Goal: Transaction & Acquisition: Purchase product/service

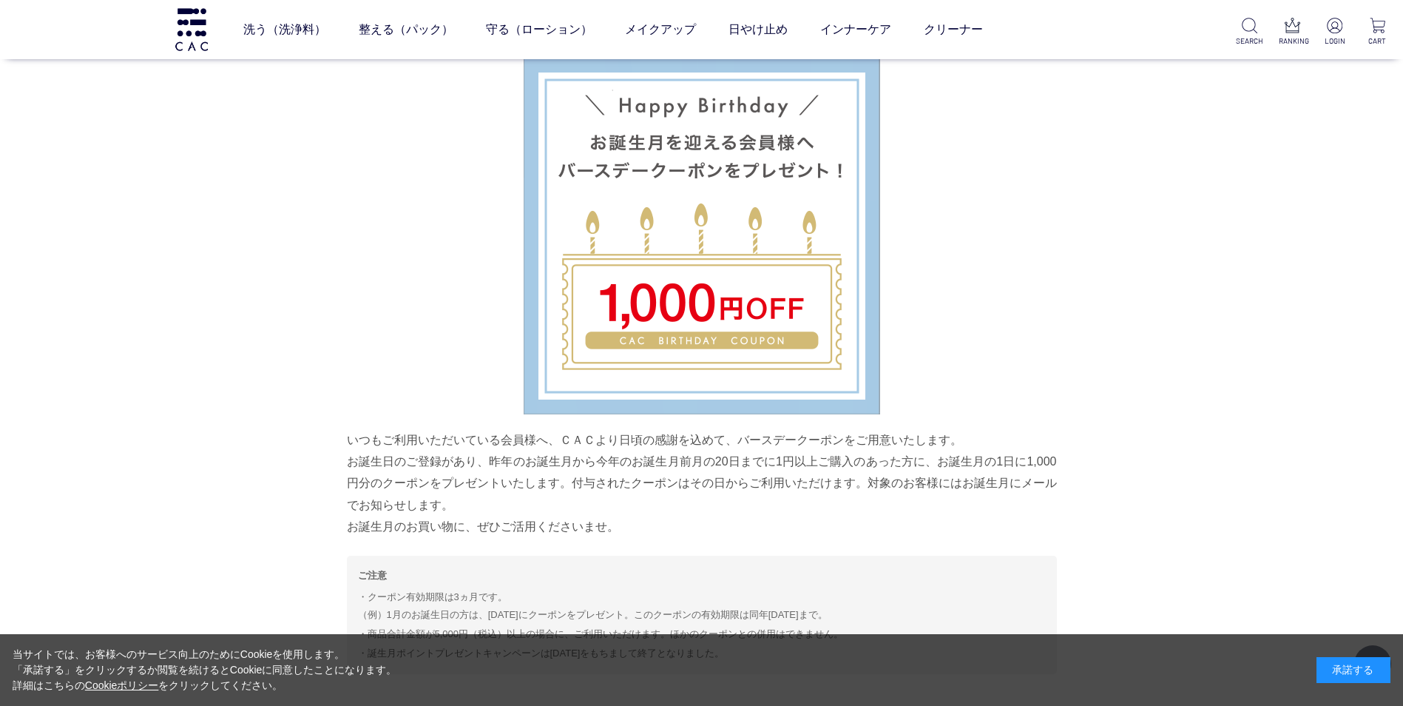
click at [1364, 669] on div "承諾する" at bounding box center [1354, 670] width 74 height 26
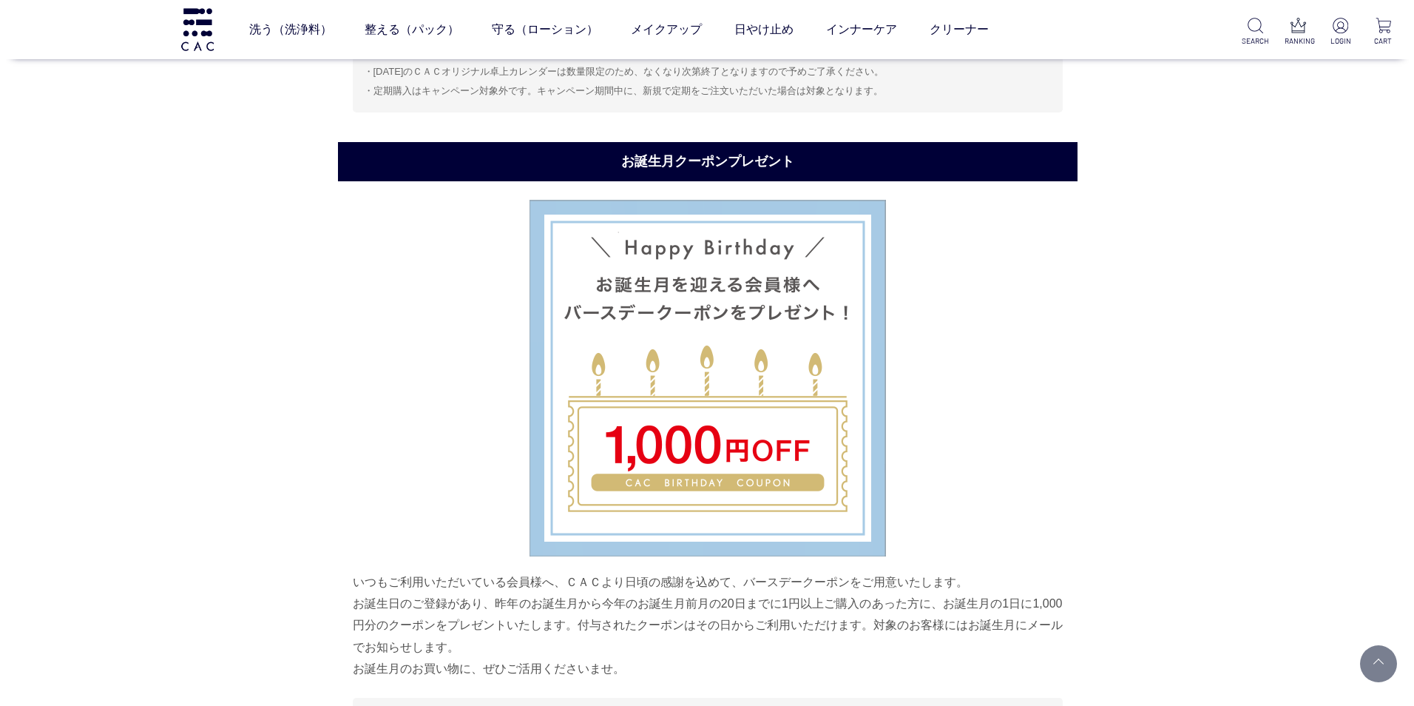
scroll to position [3153, 0]
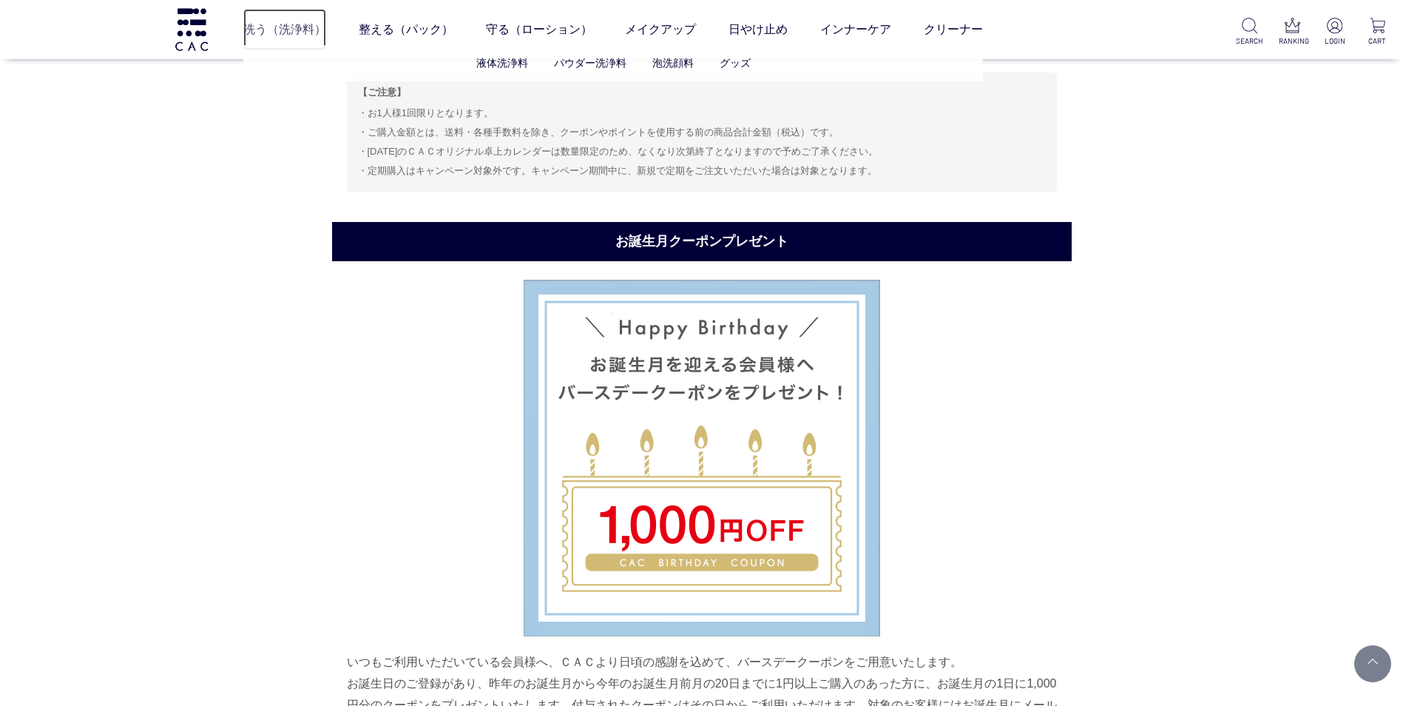
click at [274, 24] on link "洗う（洗浄料）" at bounding box center [284, 29] width 83 height 41
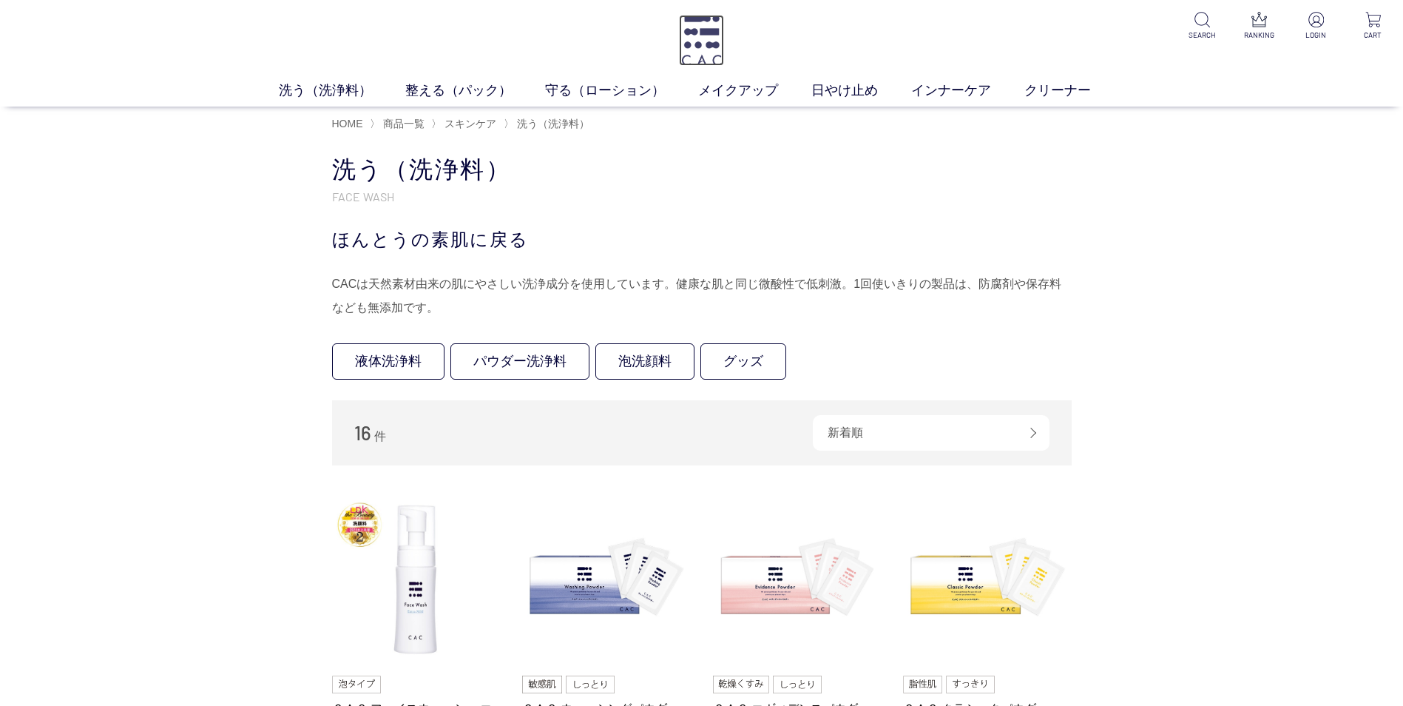
click at [714, 44] on img at bounding box center [701, 40] width 45 height 51
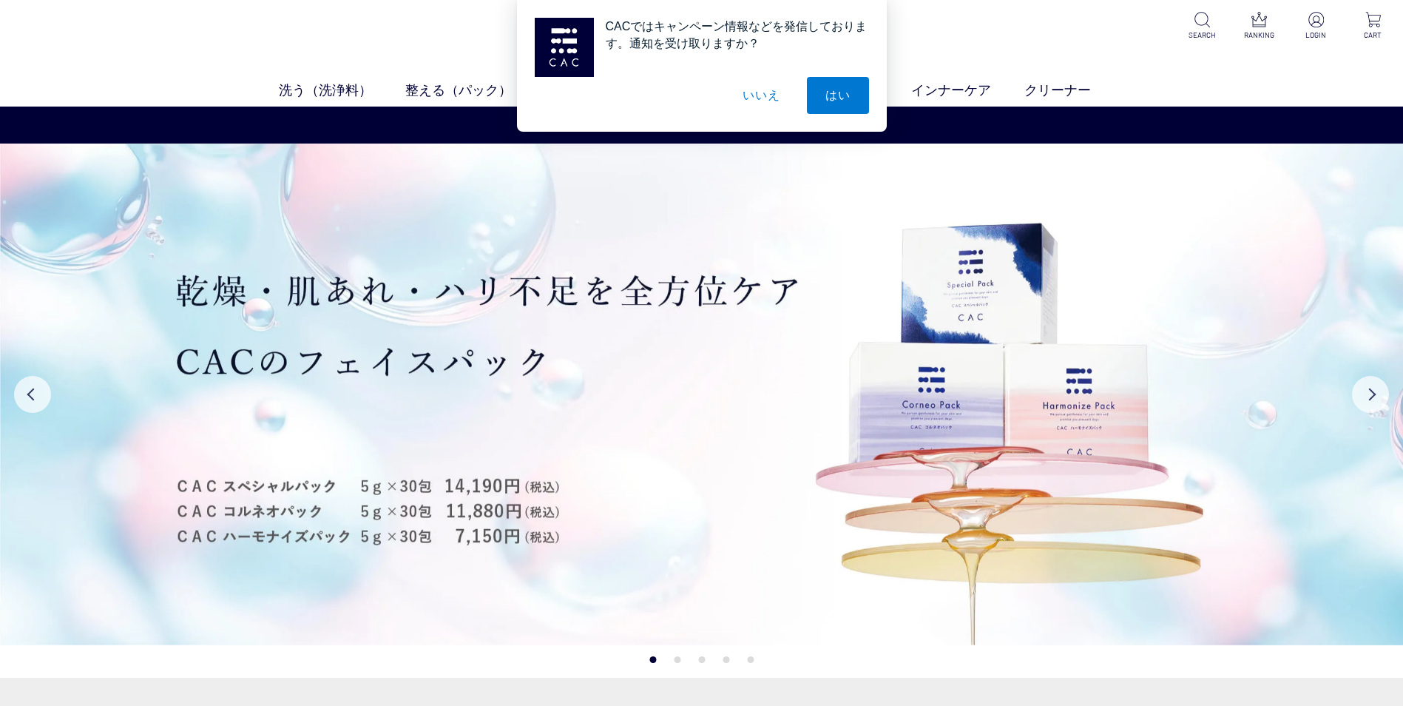
click at [751, 97] on button "いいえ" at bounding box center [761, 95] width 74 height 37
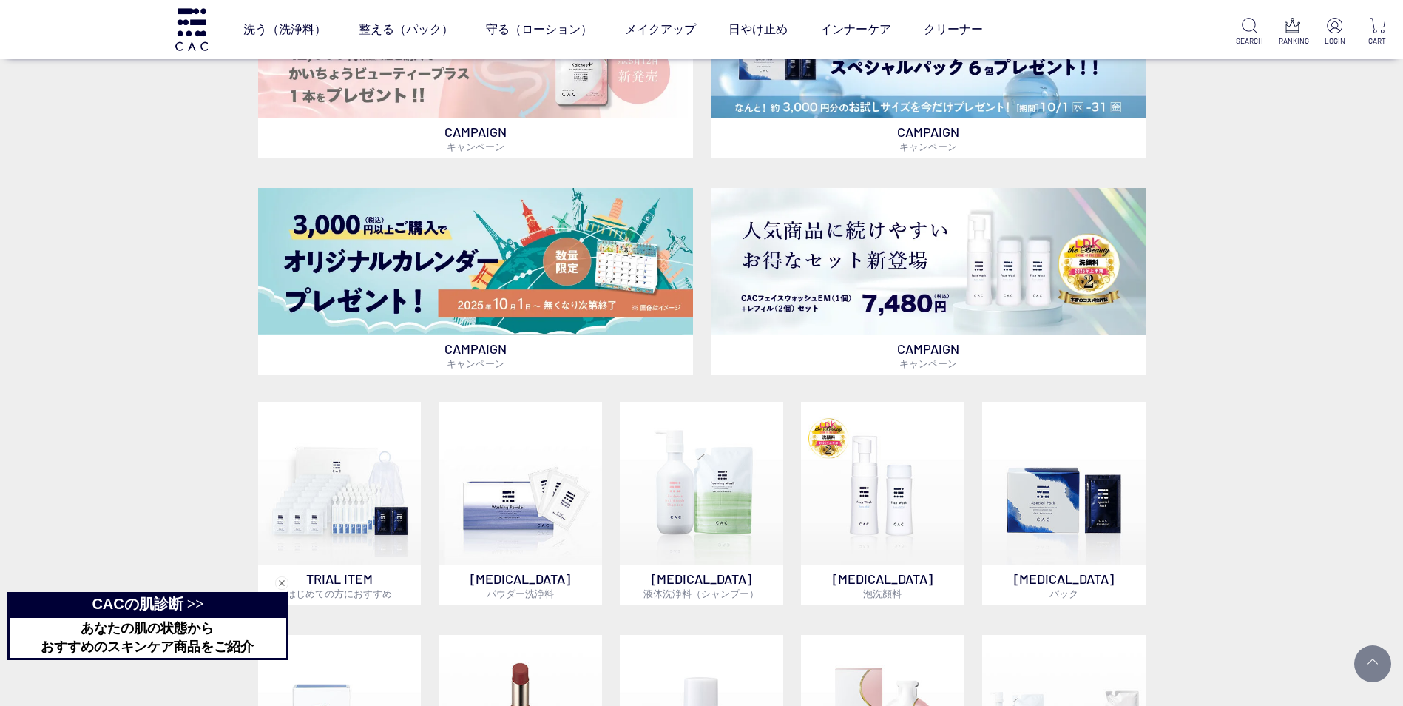
scroll to position [666, 0]
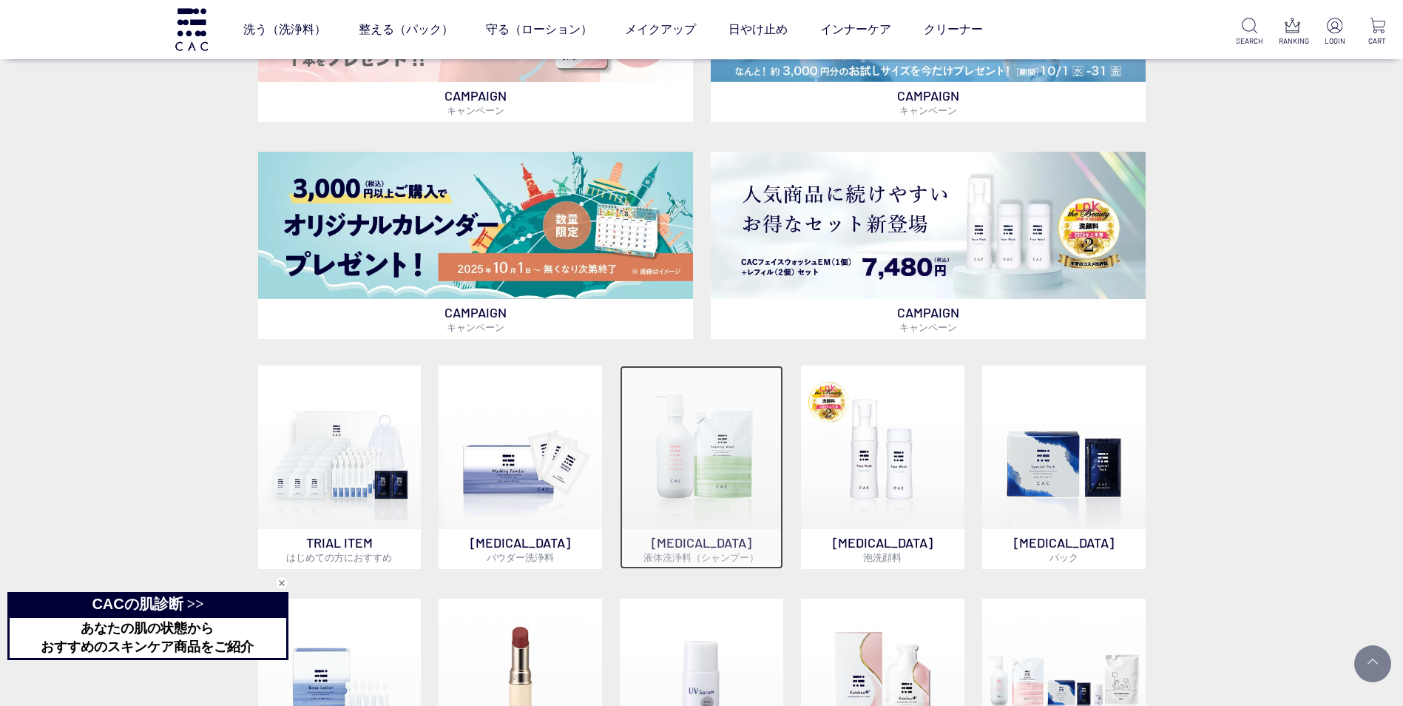
click at [706, 408] on img at bounding box center [701, 446] width 163 height 163
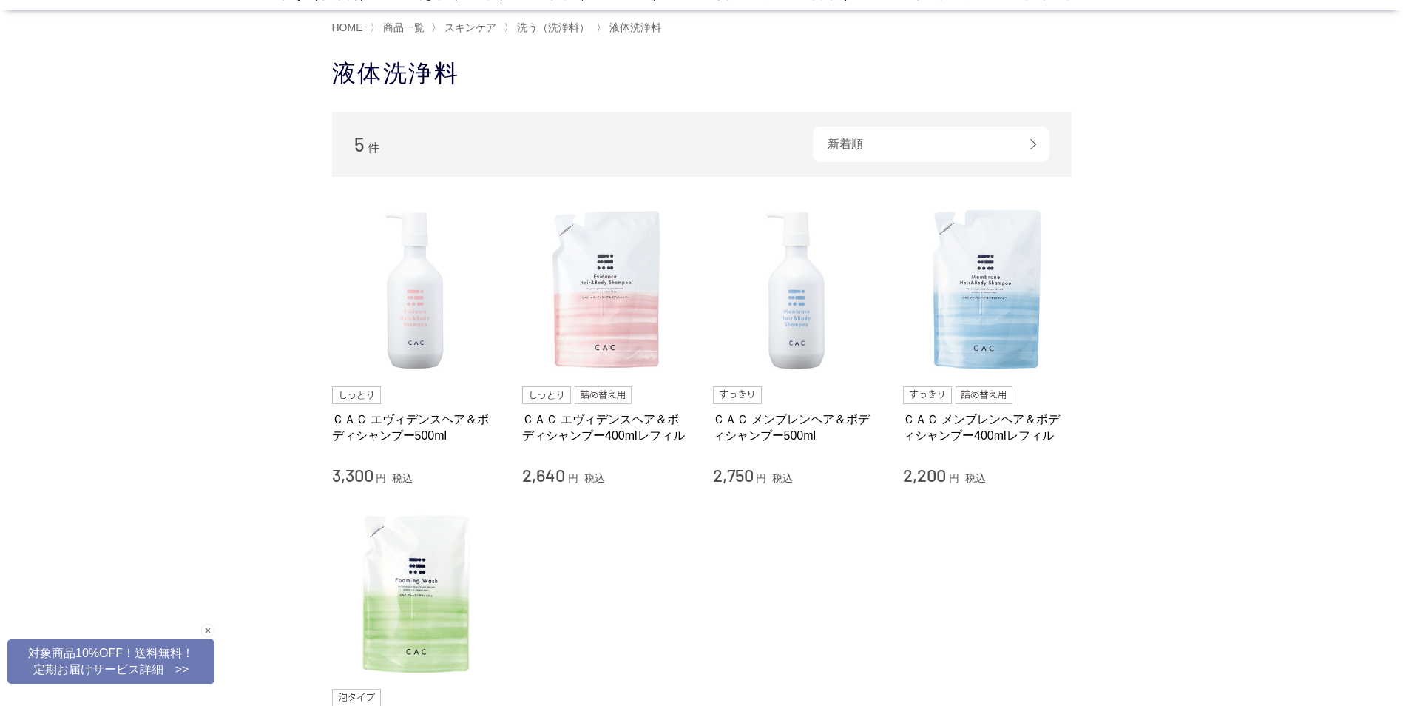
scroll to position [74, 0]
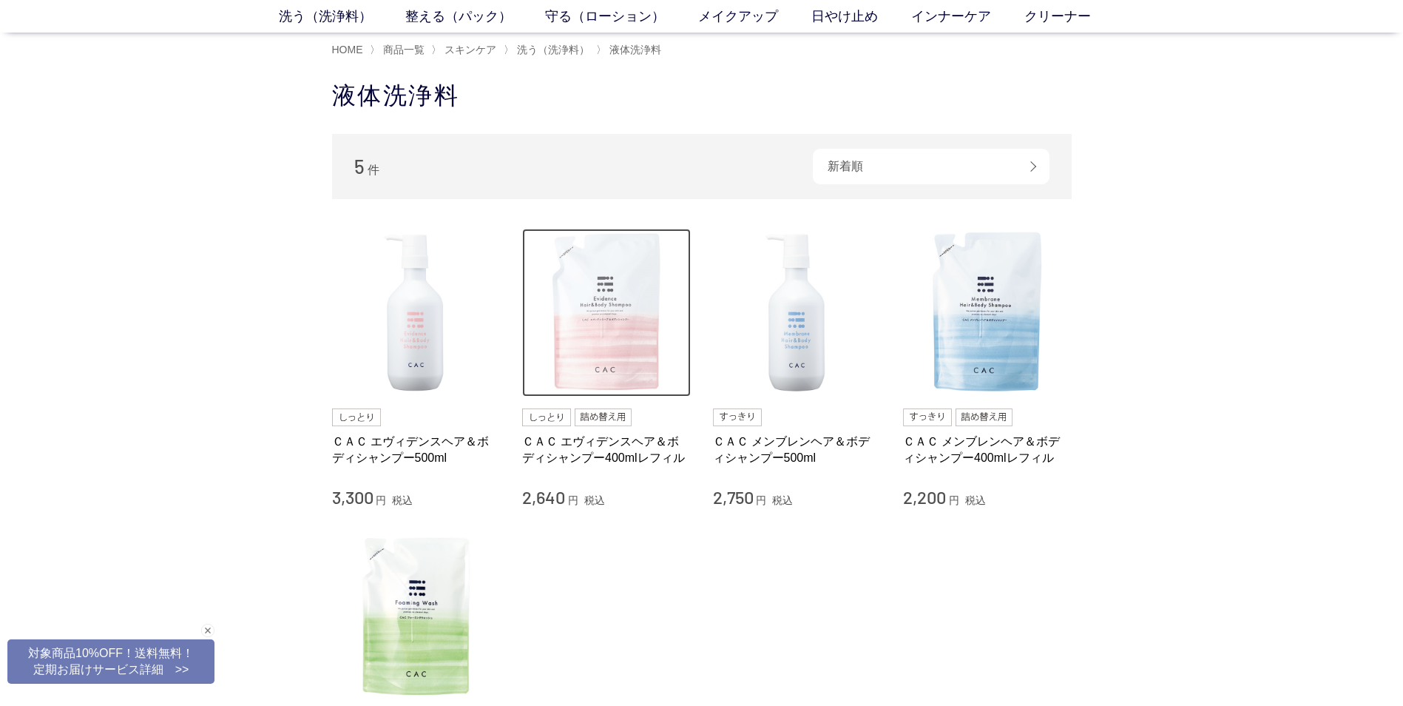
click at [627, 363] on img at bounding box center [606, 313] width 169 height 169
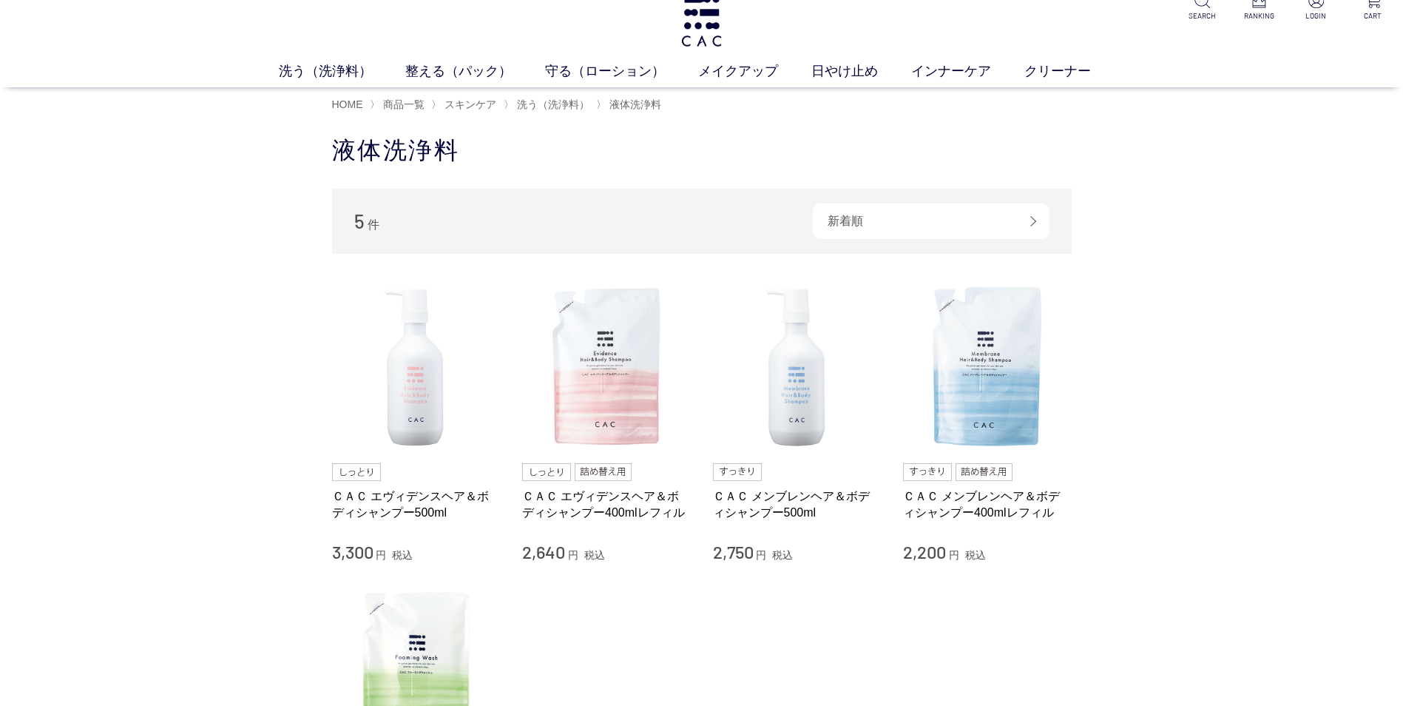
scroll to position [0, 0]
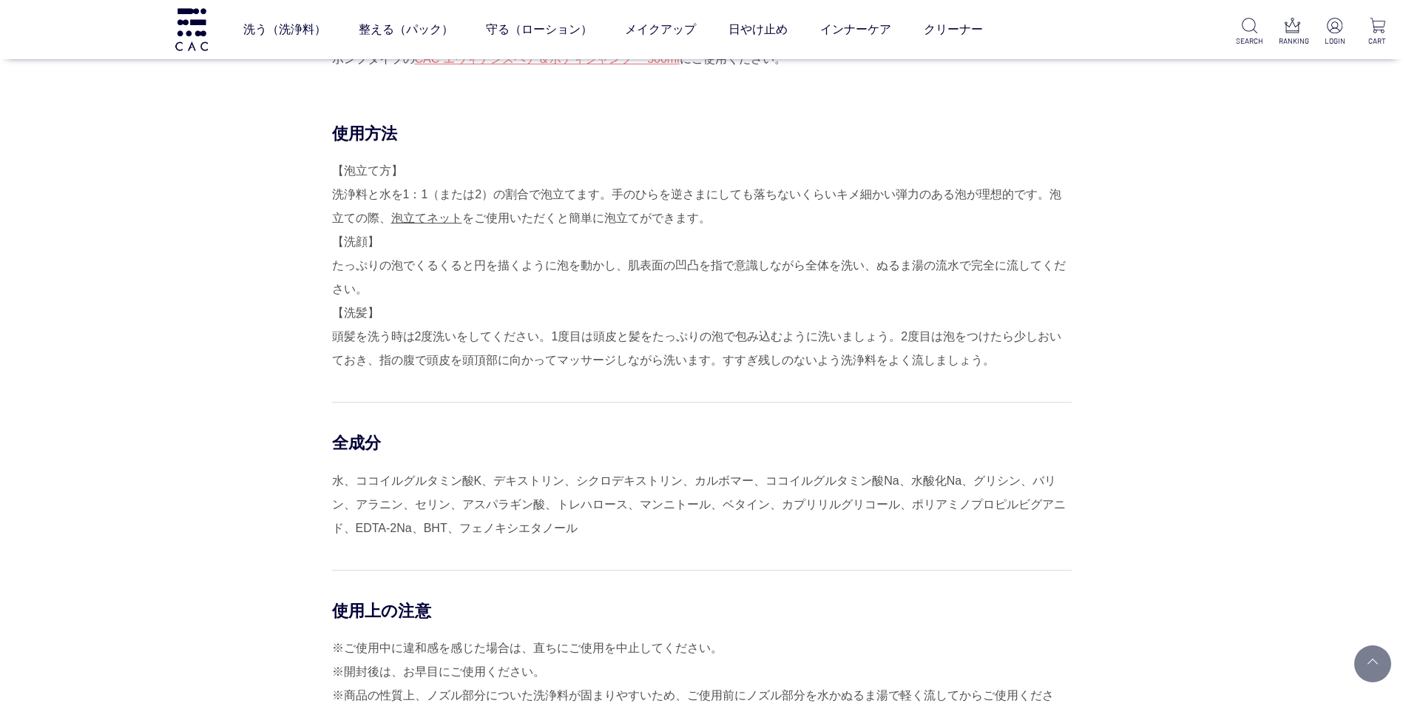
scroll to position [1036, 0]
